Goal: Subscribe to service/newsletter

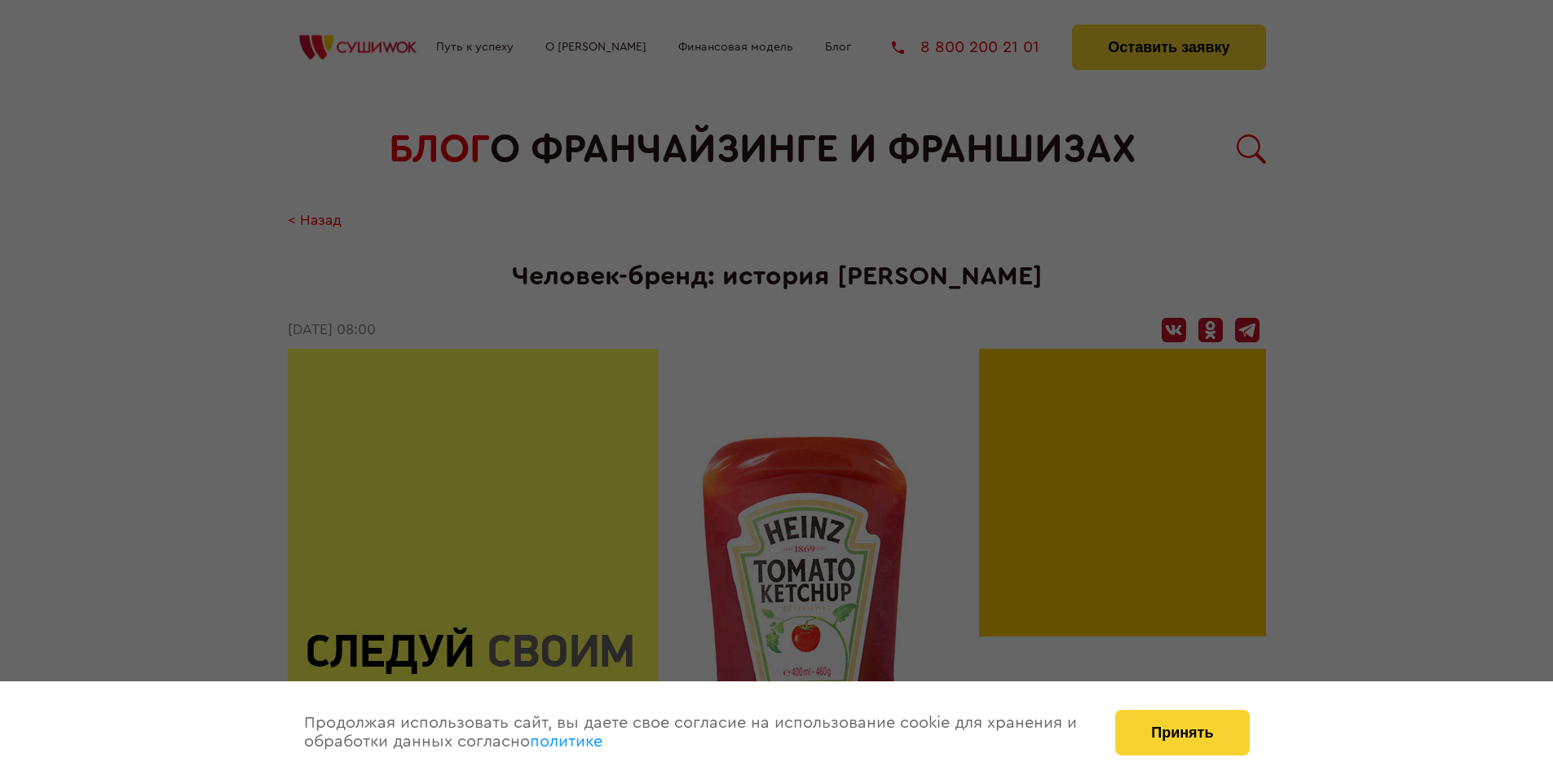
scroll to position [4832, 0]
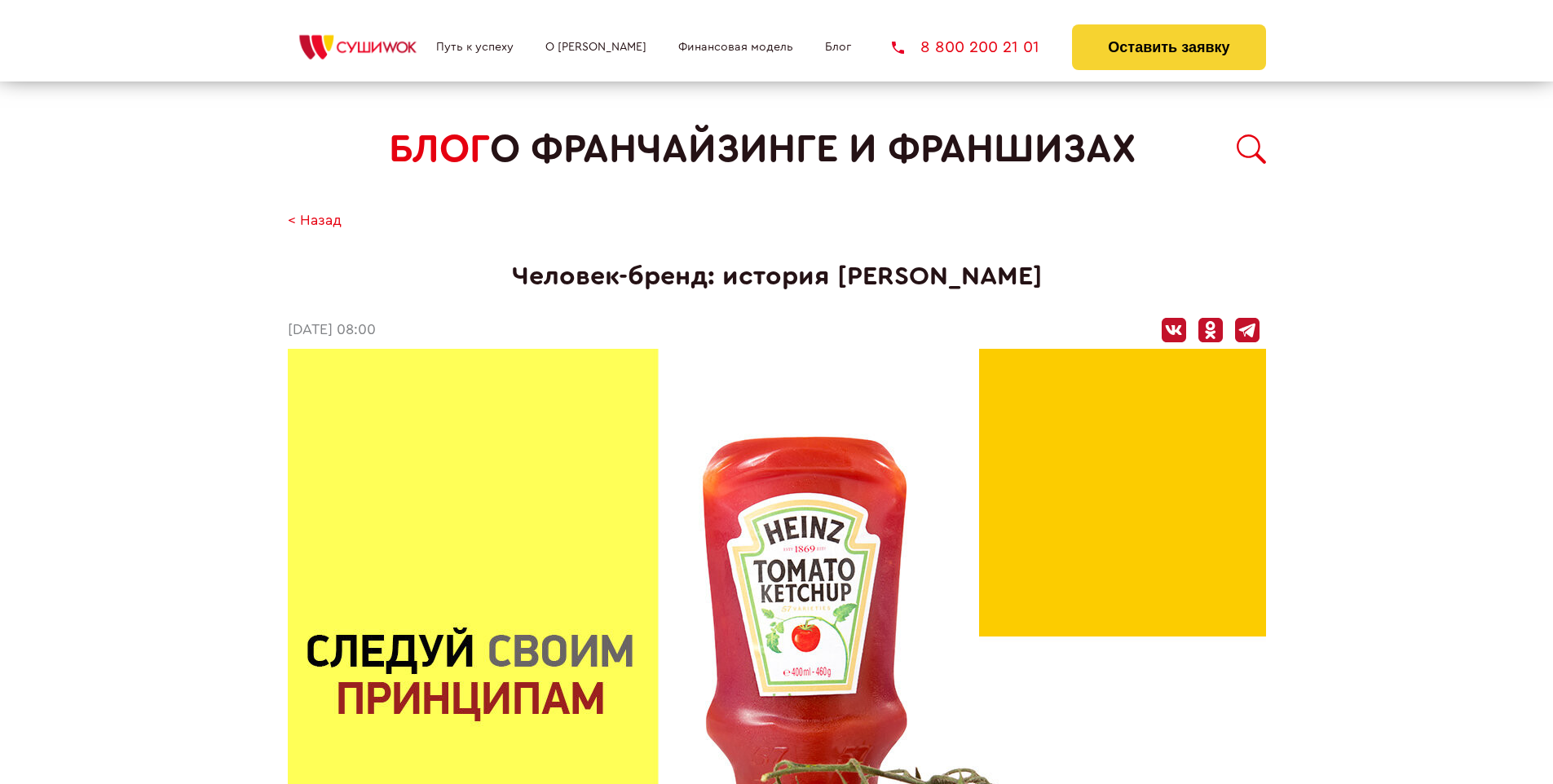
scroll to position [4832, 0]
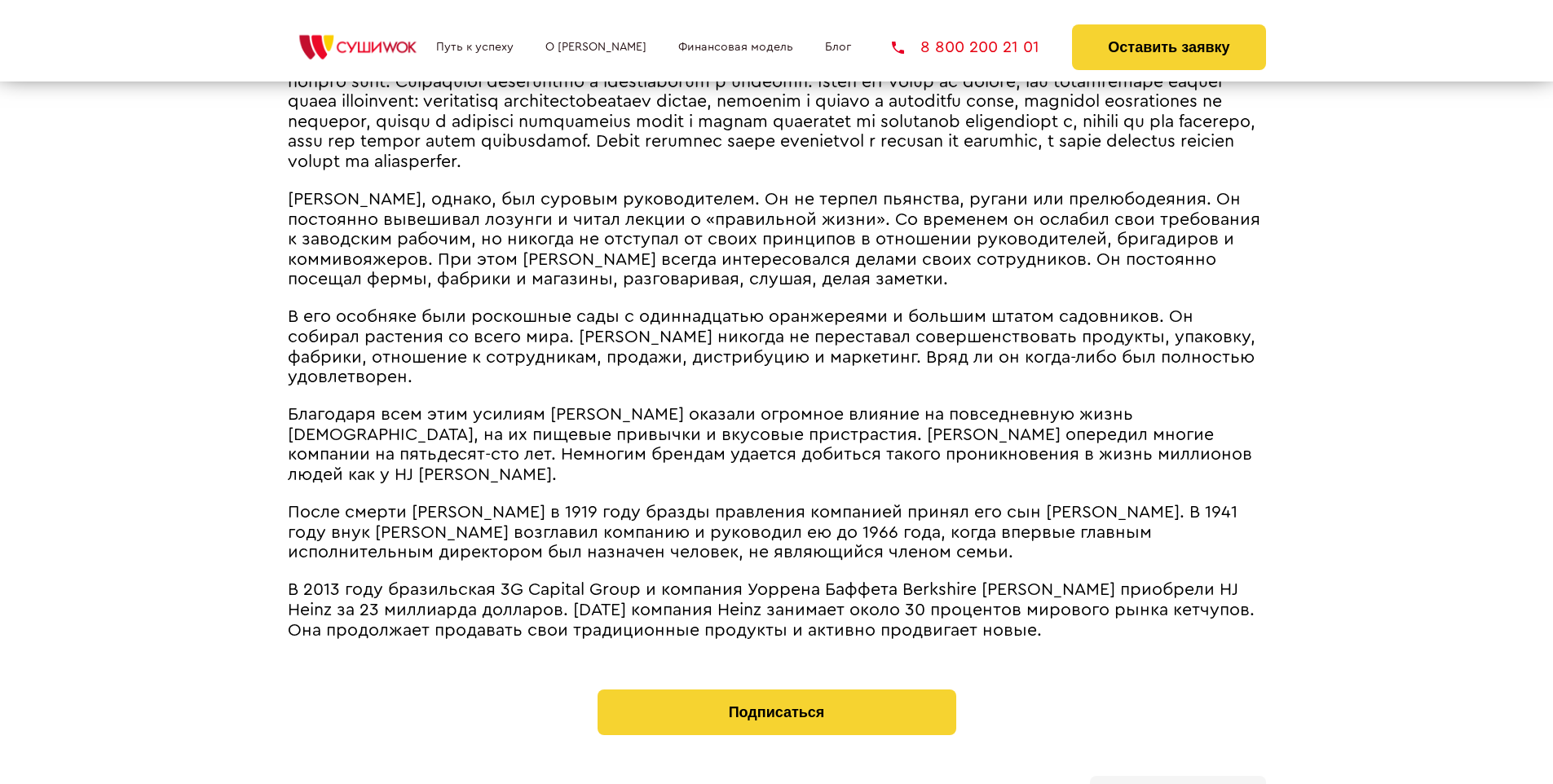
click at [1177, 784] on b "Личный кабинет" at bounding box center [1178, 795] width 87 height 11
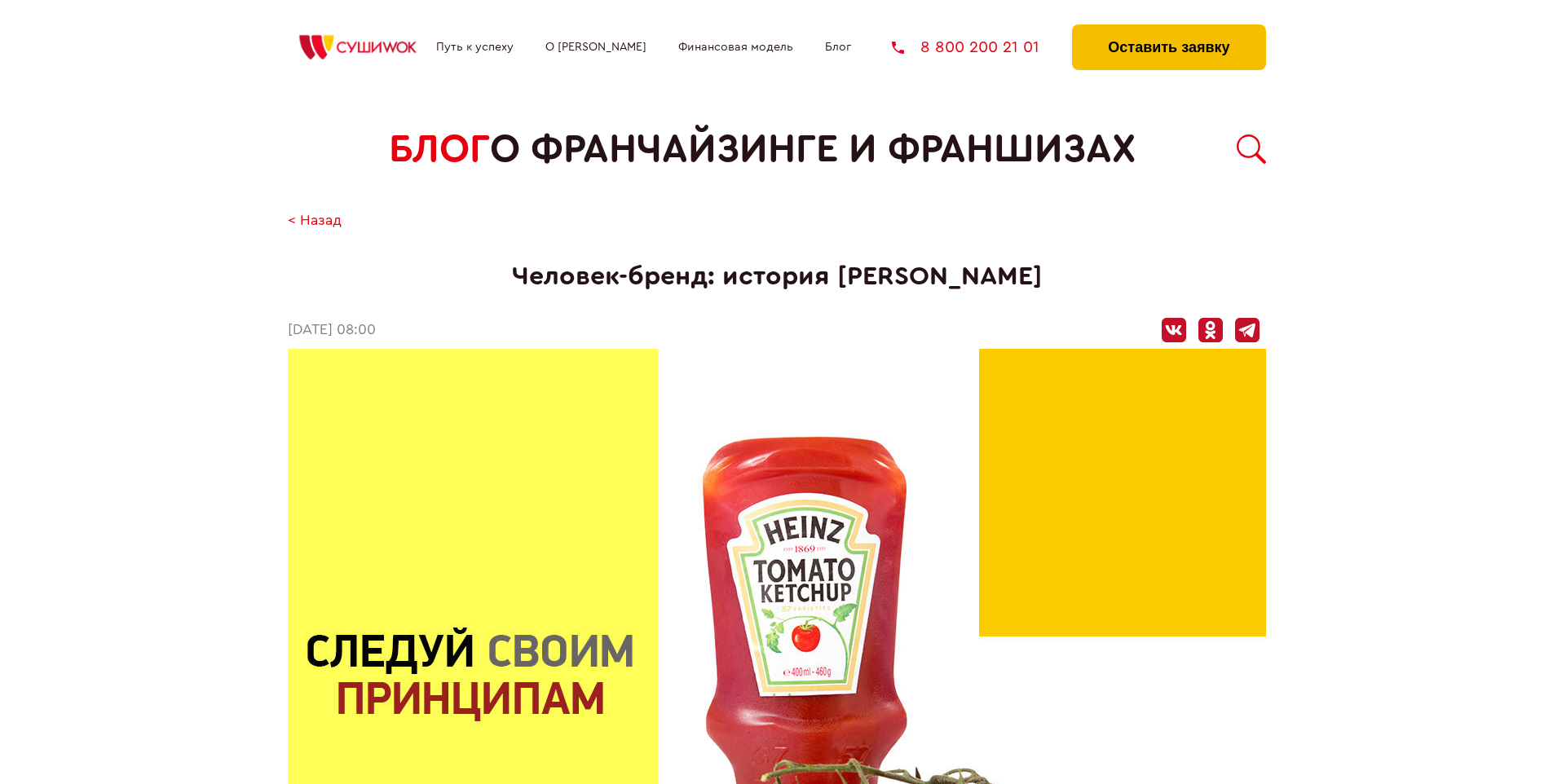
click at [1169, 28] on button "Оставить заявку" at bounding box center [1169, 48] width 194 height 46
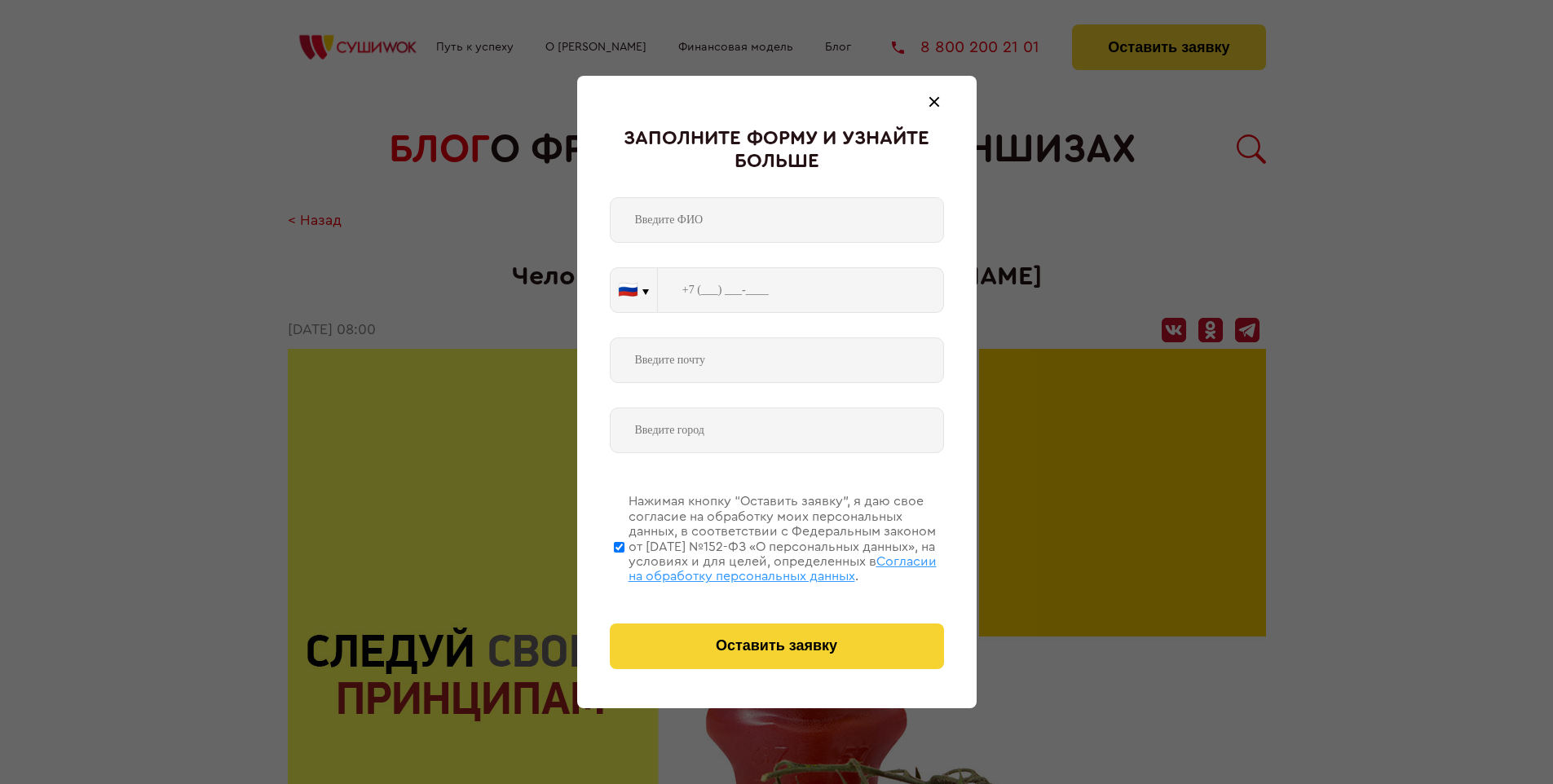
click at [756, 567] on span "Согласии на обработку персональных данных" at bounding box center [782, 568] width 308 height 27
click at [625, 567] on input "Нажимая кнопку “Оставить заявку”, я даю свое согласие на обработку моих персона…" at bounding box center [620, 547] width 11 height 131
checkbox input "false"
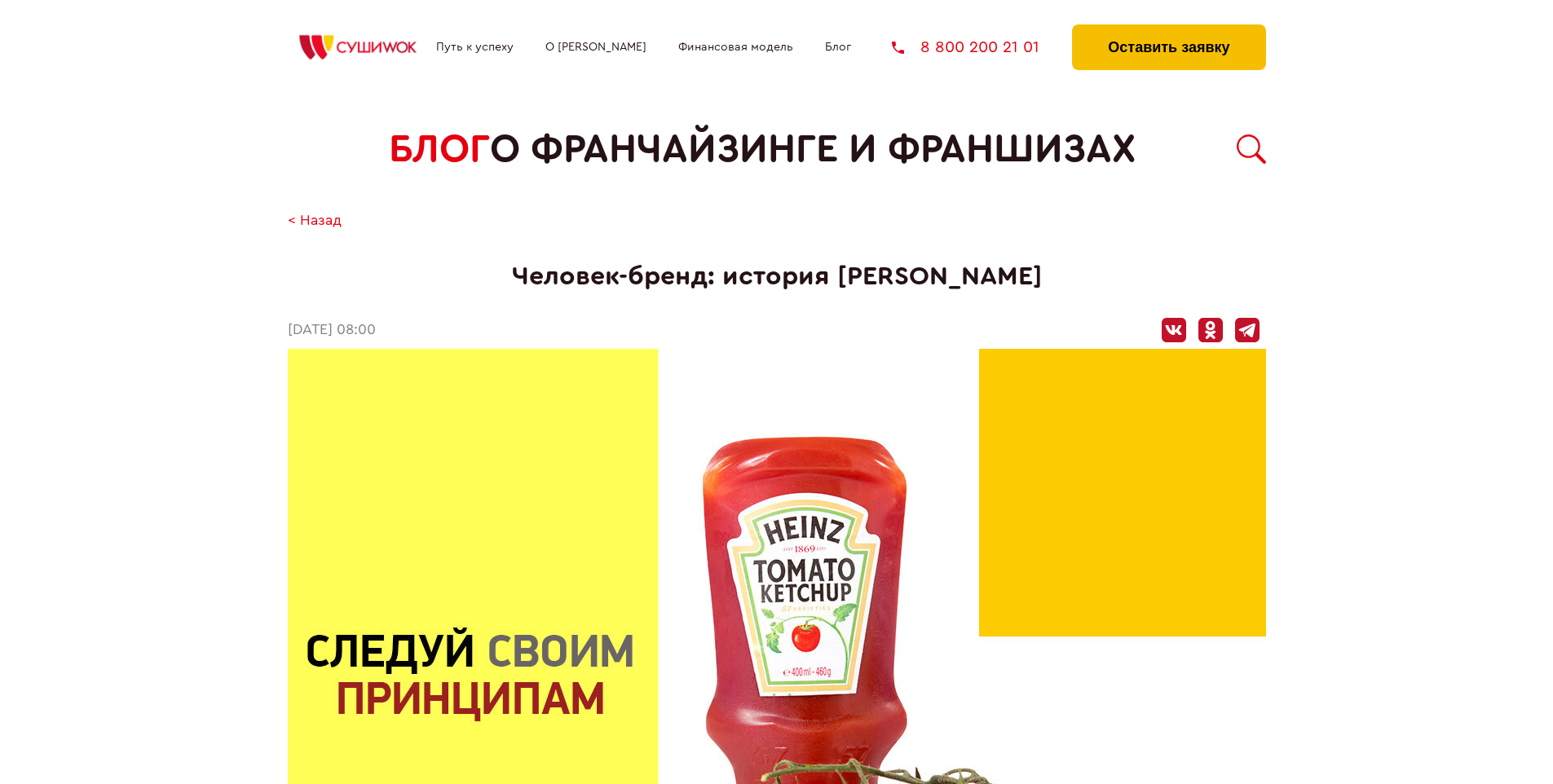
click at [1169, 28] on button "Оставить заявку" at bounding box center [1169, 48] width 194 height 46
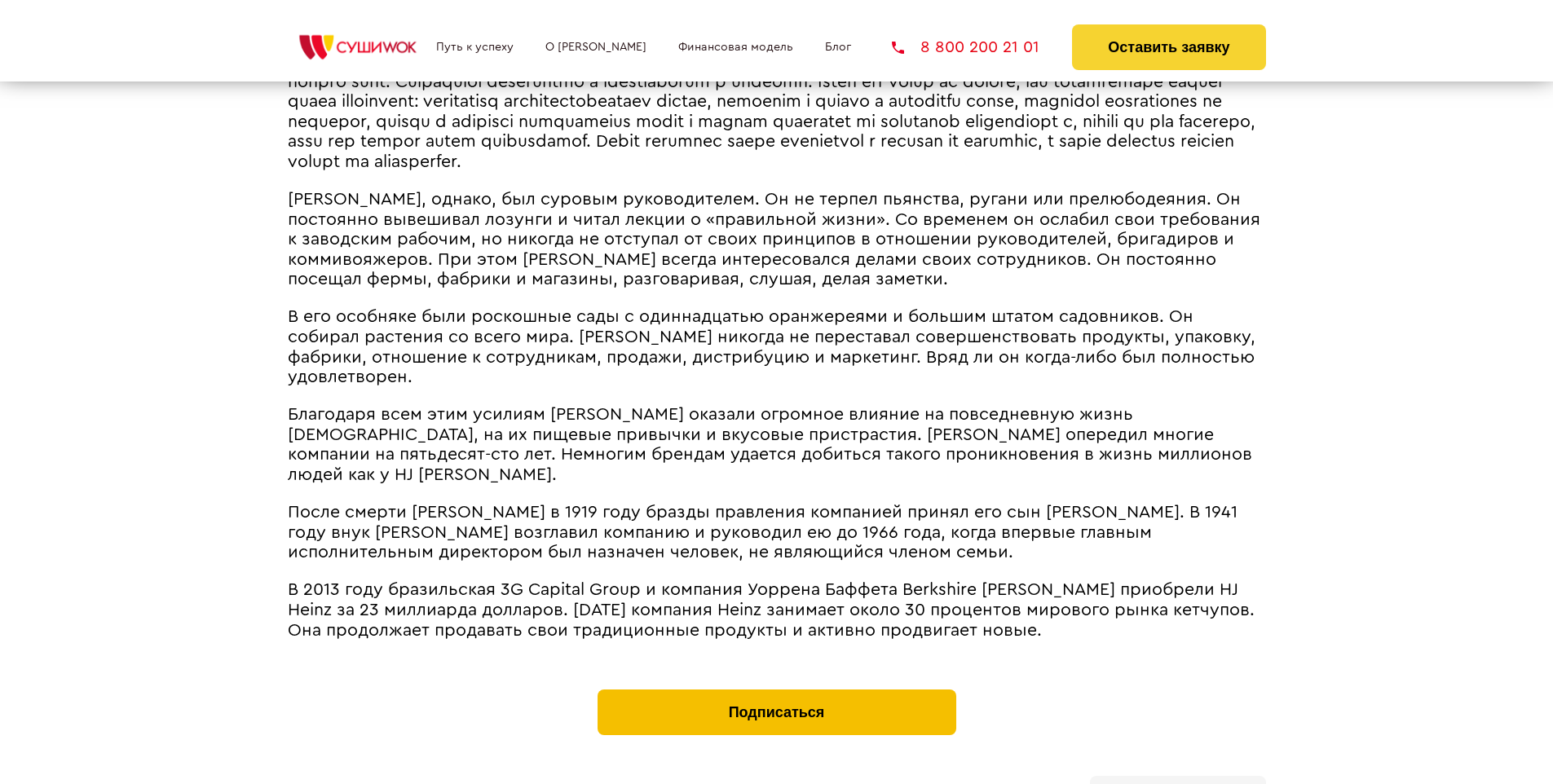
click at [776, 689] on button "Подписаться" at bounding box center [777, 712] width 359 height 46
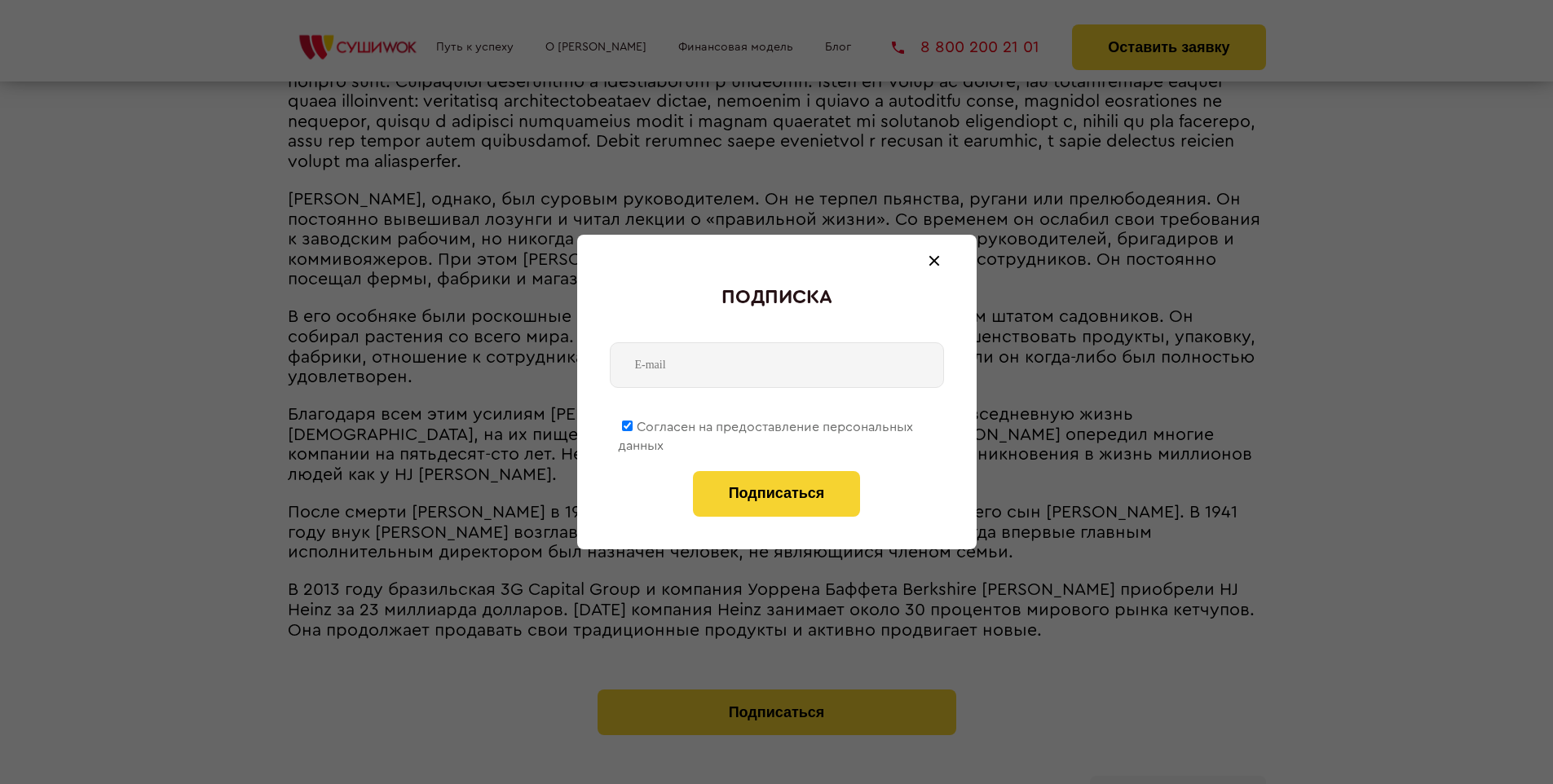
click at [766, 424] on span "Согласен на предоставление персональных данных" at bounding box center [765, 437] width 295 height 32
click at [633, 424] on input "Согласен на предоставление персональных данных" at bounding box center [628, 426] width 11 height 11
checkbox input "false"
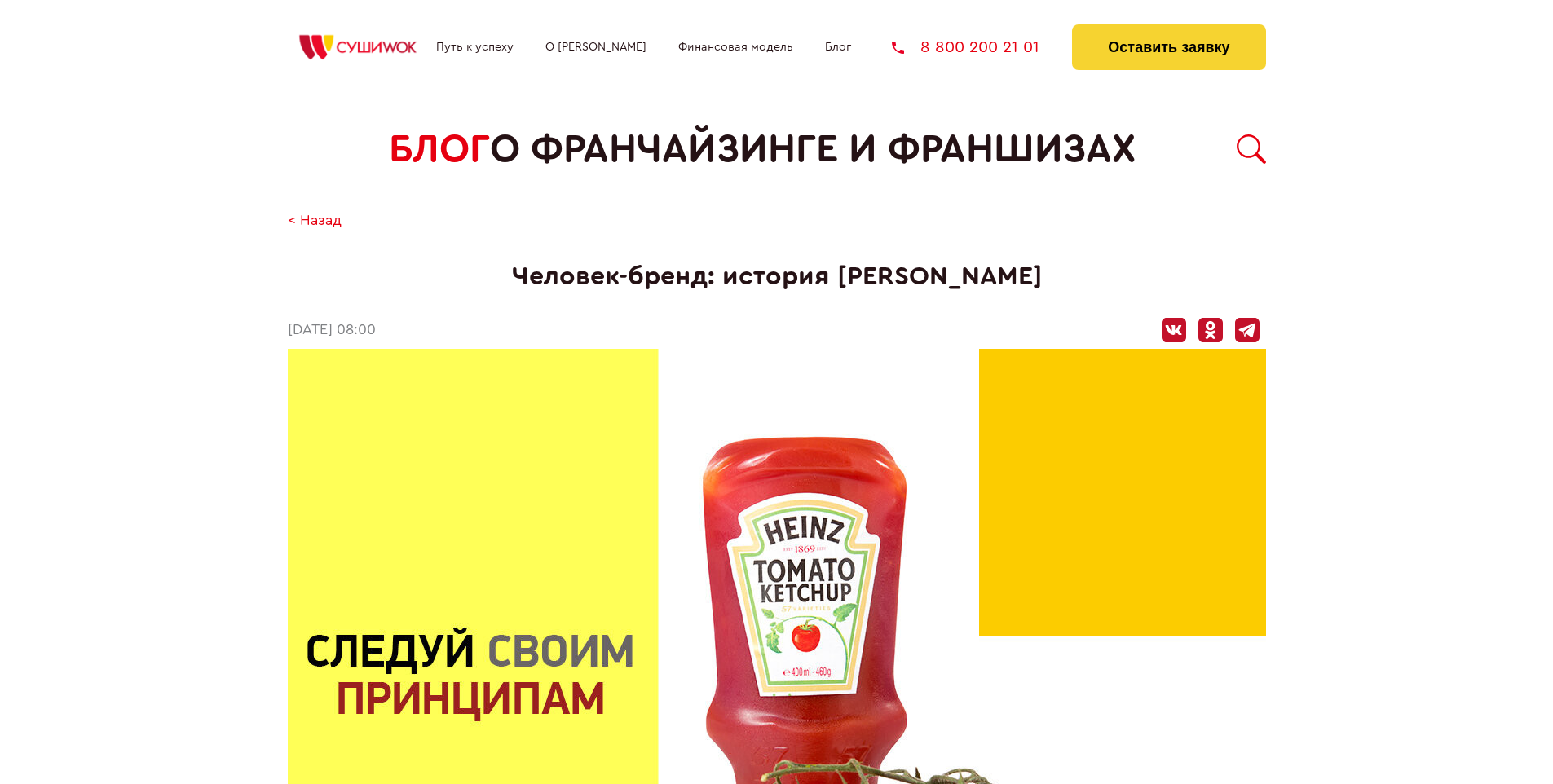
scroll to position [4832, 0]
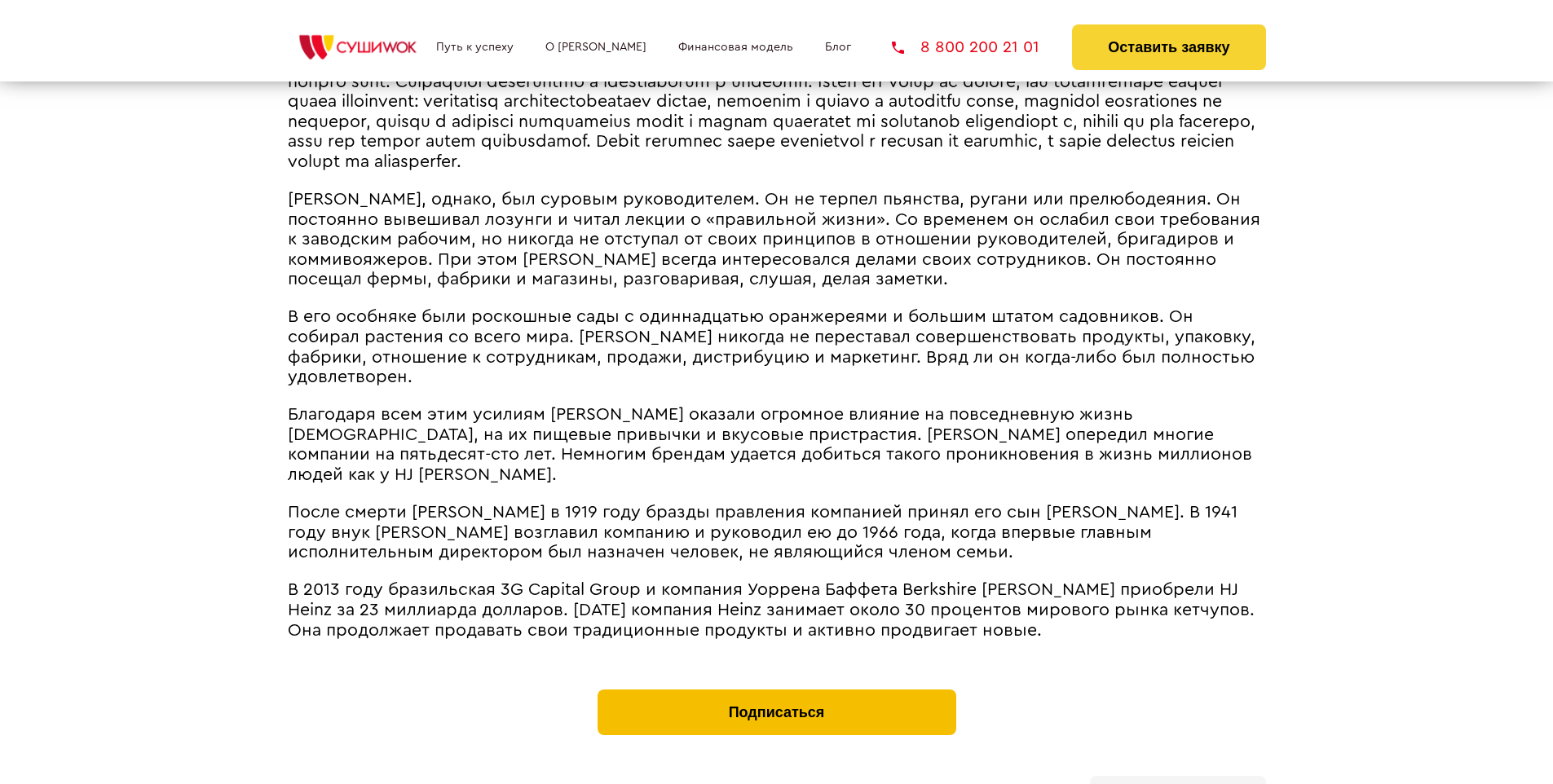
click at [776, 689] on button "Подписаться" at bounding box center [777, 712] width 359 height 46
